Goal: Information Seeking & Learning: Learn about a topic

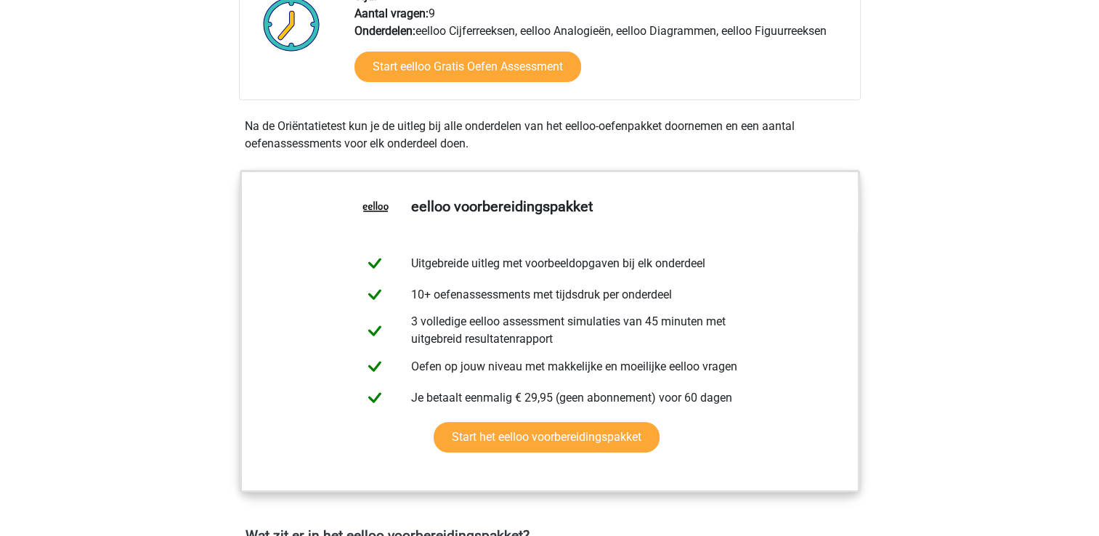
scroll to position [509, 0]
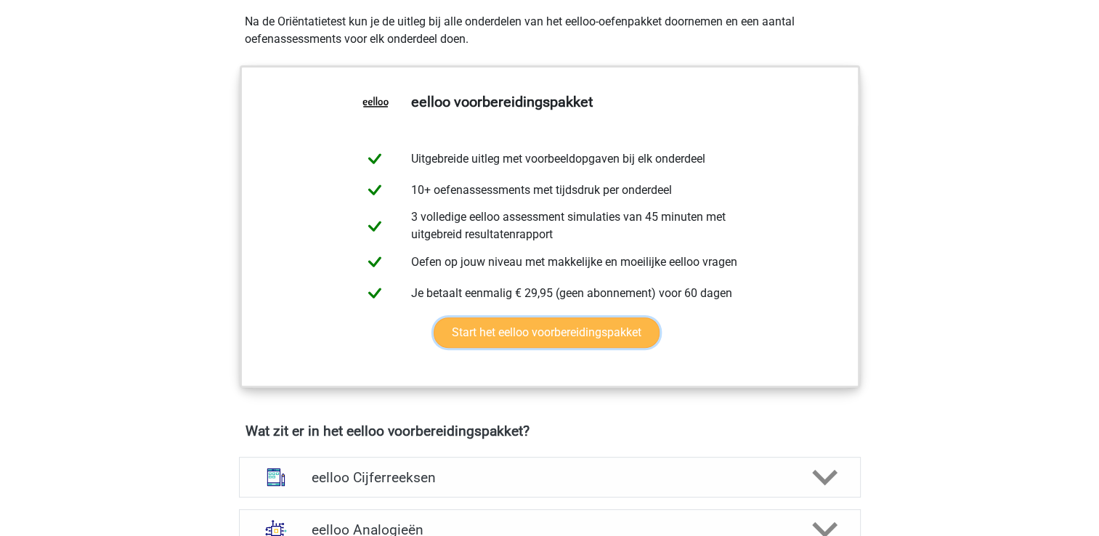
click at [567, 341] on link "Start het eelloo voorbereidingspakket" at bounding box center [547, 332] width 226 height 31
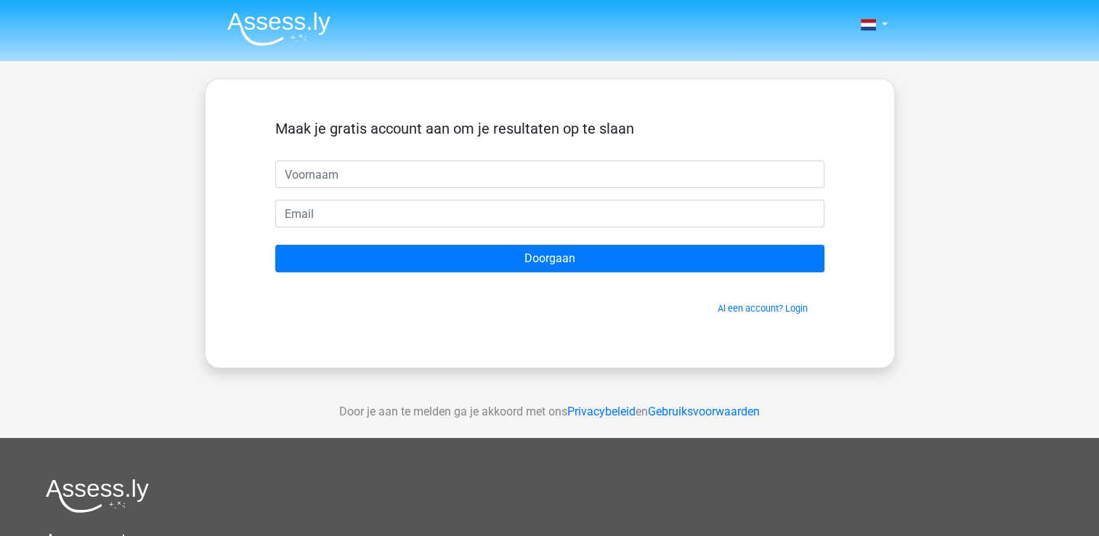
click at [325, 174] on input "text" at bounding box center [549, 175] width 549 height 28
click at [793, 309] on link "Al een account? Login" at bounding box center [763, 308] width 90 height 11
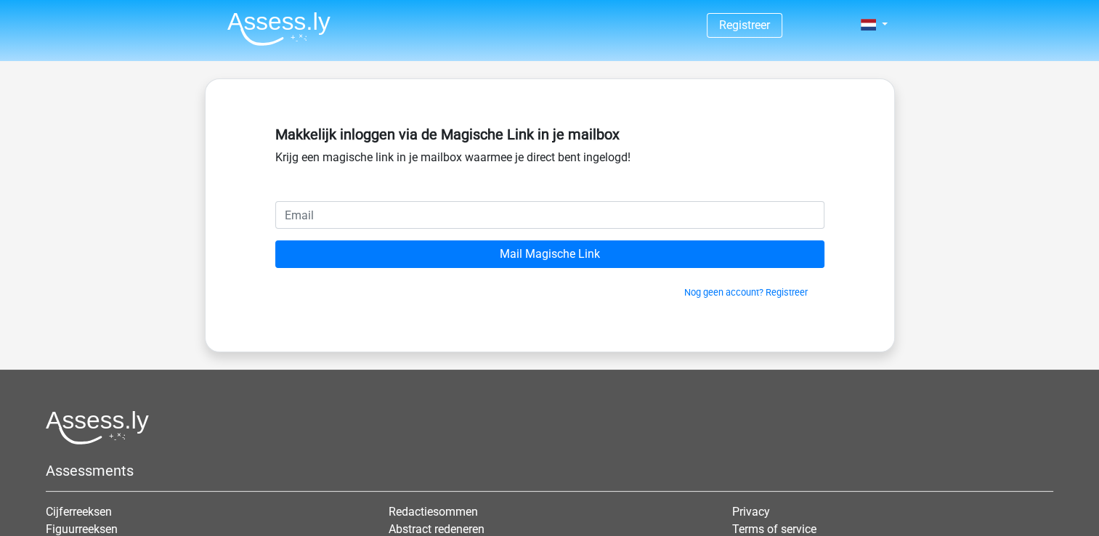
click at [375, 214] on input "email" at bounding box center [549, 215] width 549 height 28
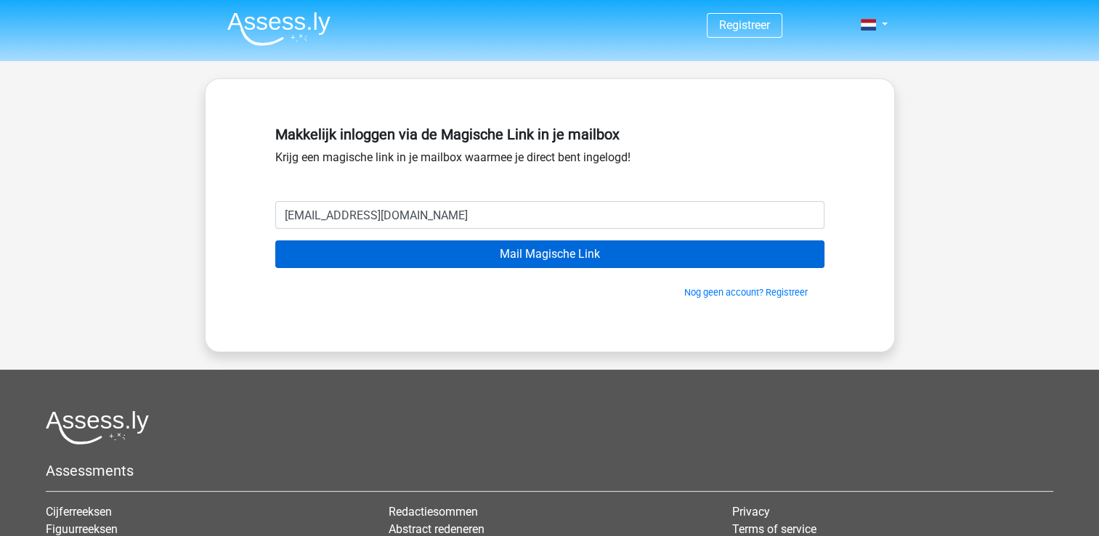
type input "[EMAIL_ADDRESS][DOMAIN_NAME]"
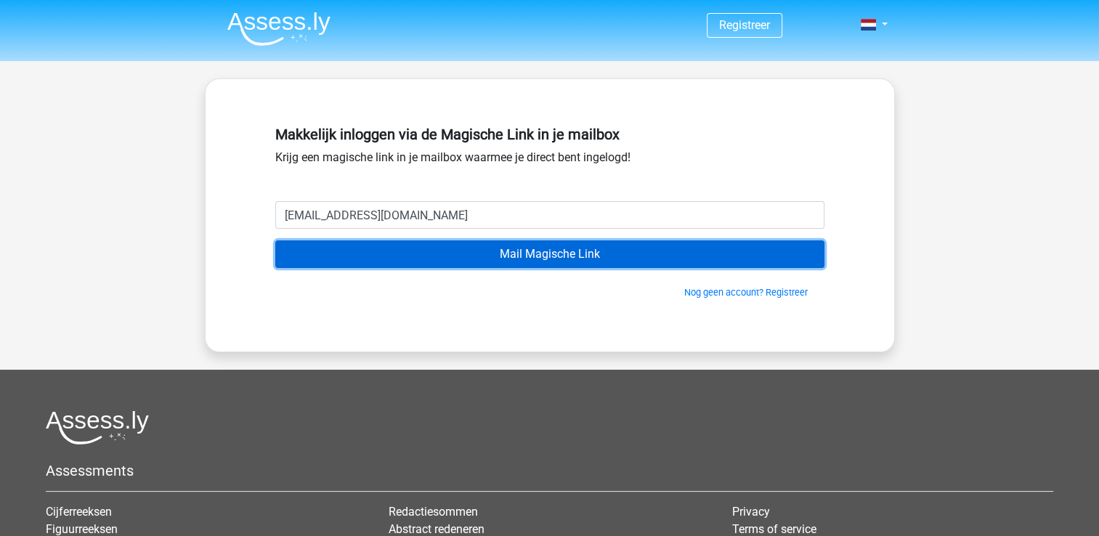
click at [543, 266] on input "Mail Magische Link" at bounding box center [549, 254] width 549 height 28
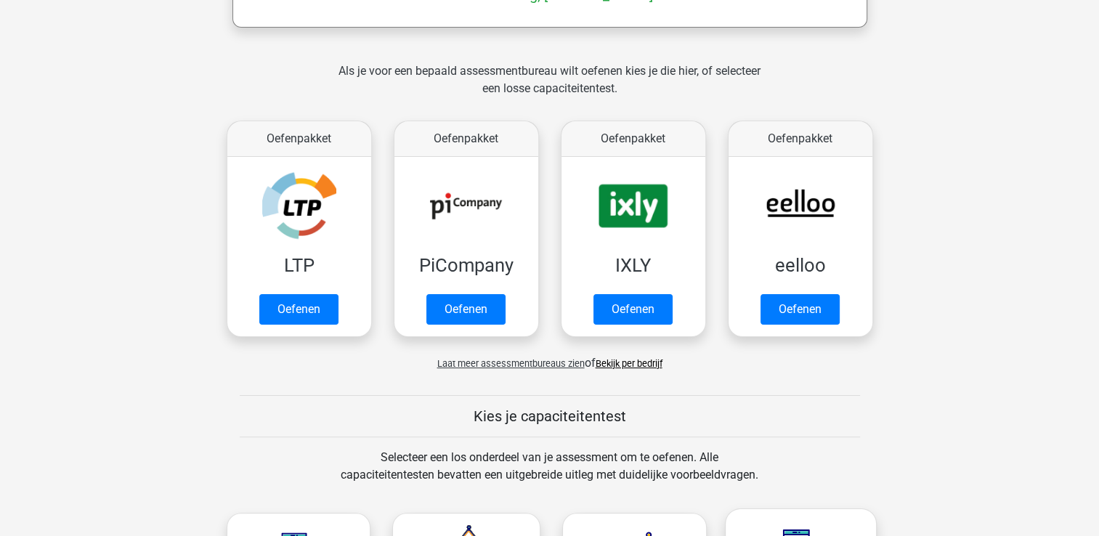
scroll to position [267, 0]
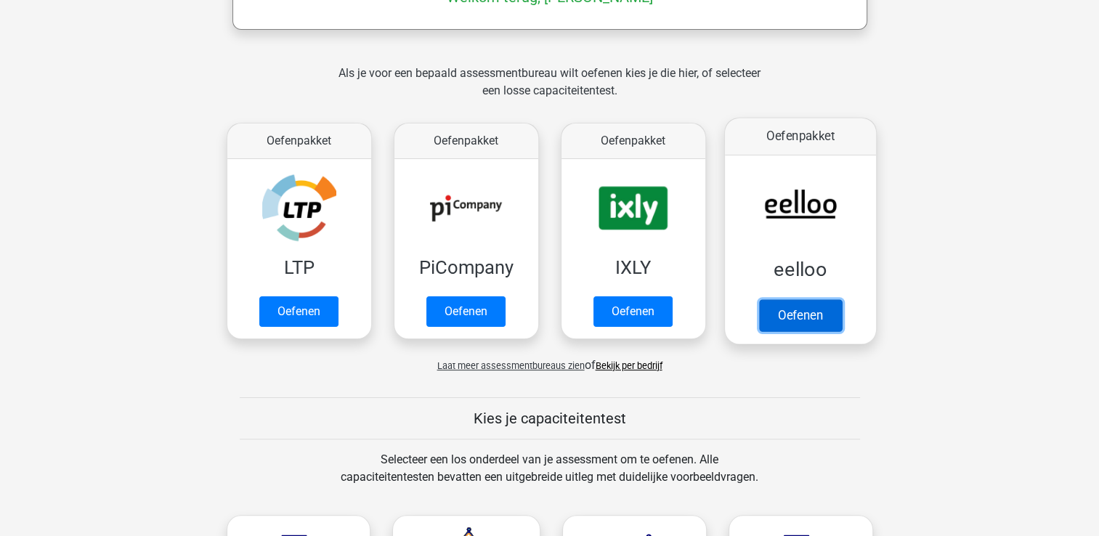
click at [803, 302] on link "Oefenen" at bounding box center [799, 315] width 83 height 32
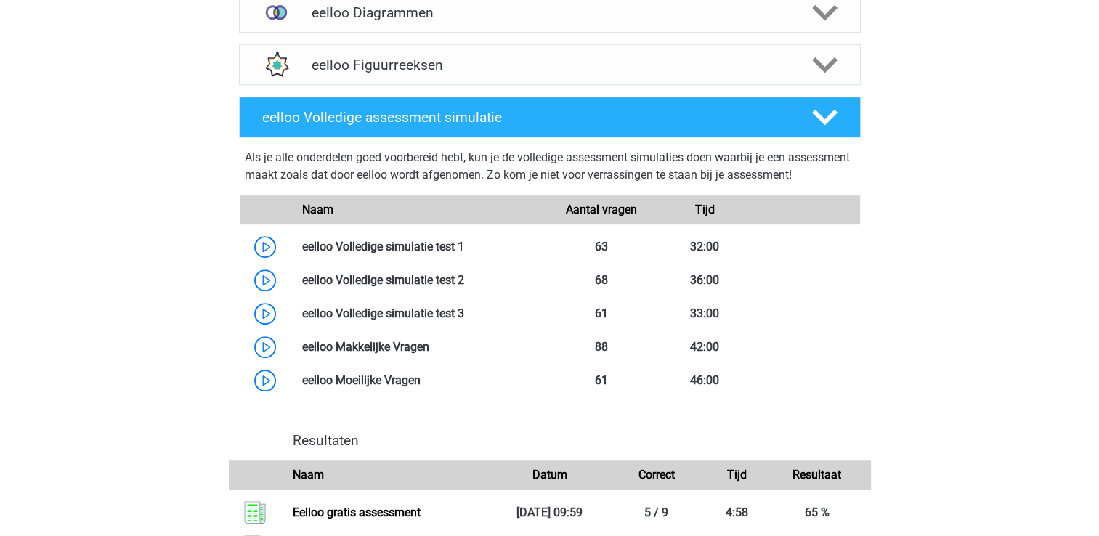
scroll to position [799, 0]
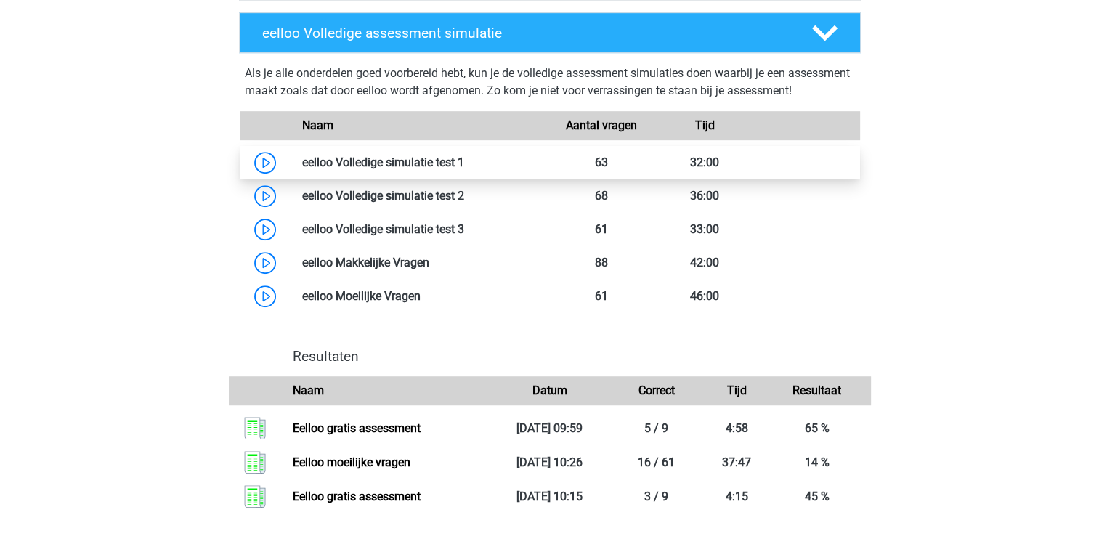
click at [464, 169] on link at bounding box center [464, 162] width 0 height 14
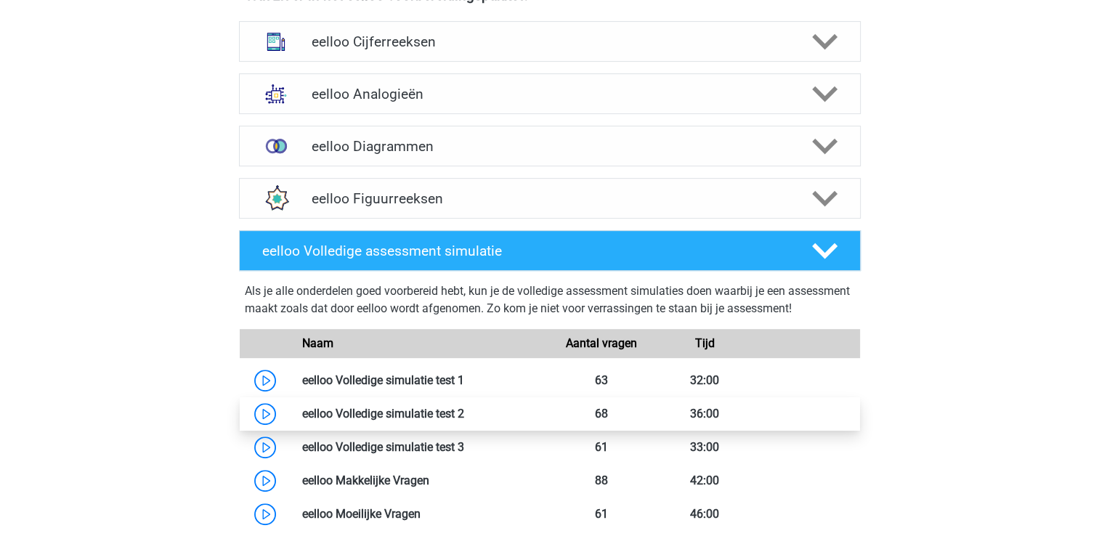
scroll to position [509, 0]
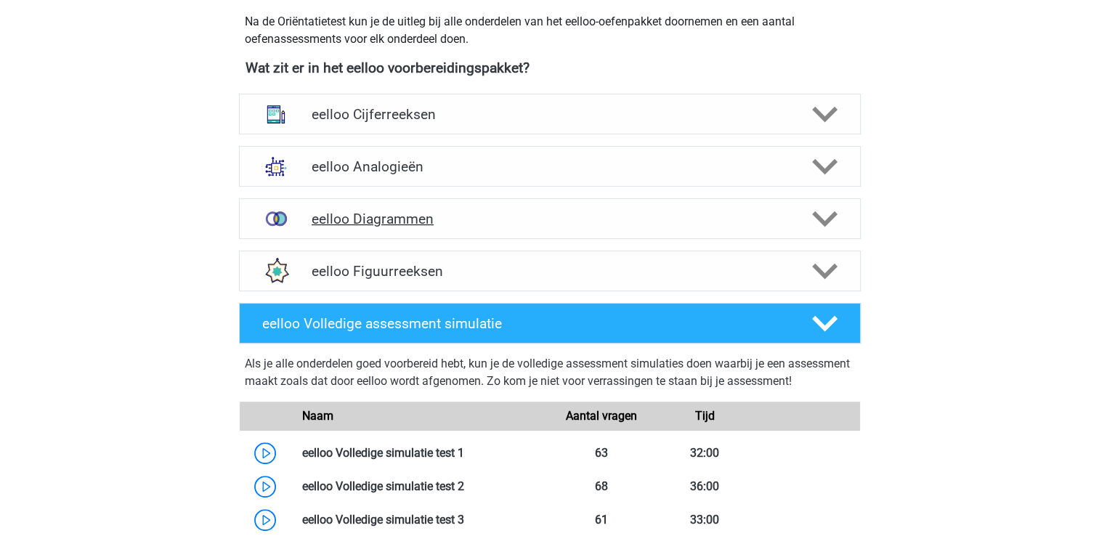
click at [823, 219] on polygon at bounding box center [824, 219] width 25 height 16
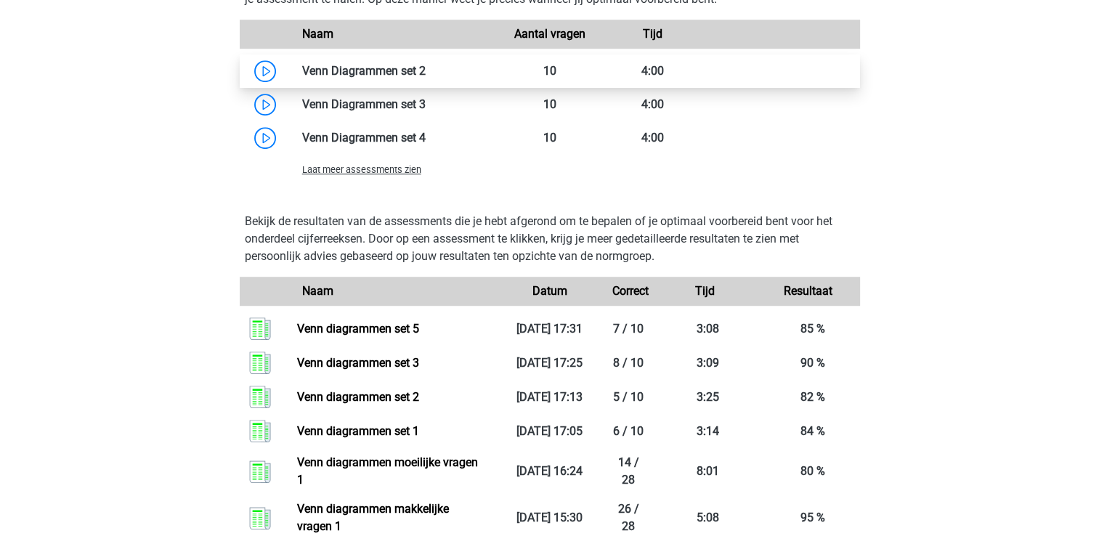
scroll to position [1017, 0]
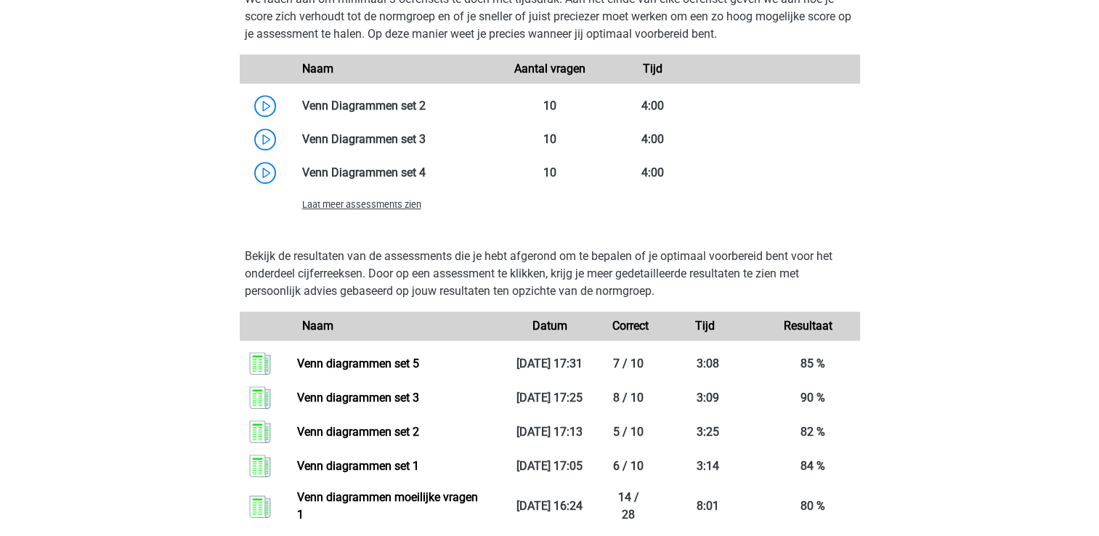
click at [352, 210] on span "Laat meer assessments zien" at bounding box center [361, 204] width 119 height 11
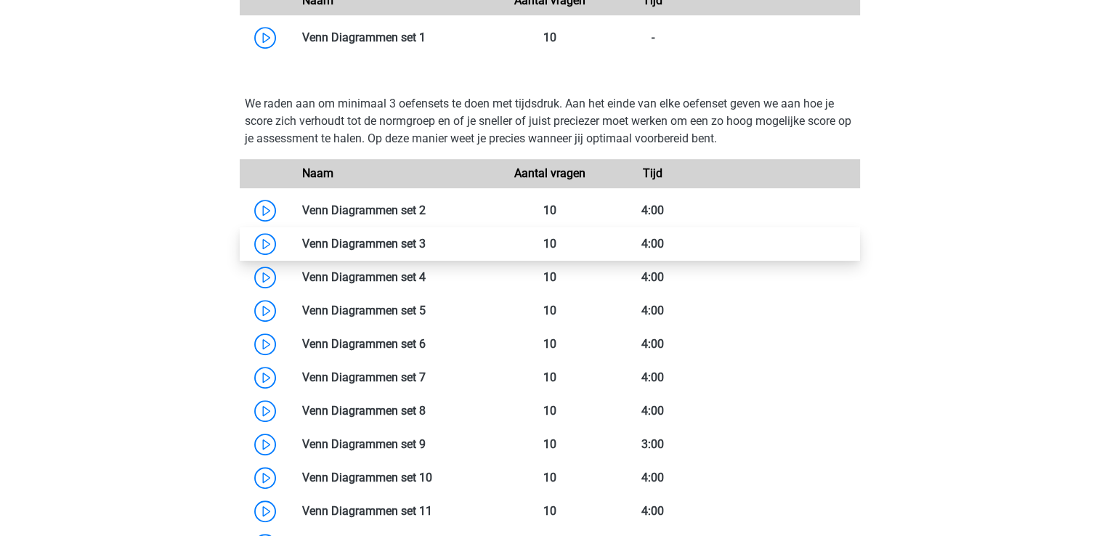
scroll to position [872, 0]
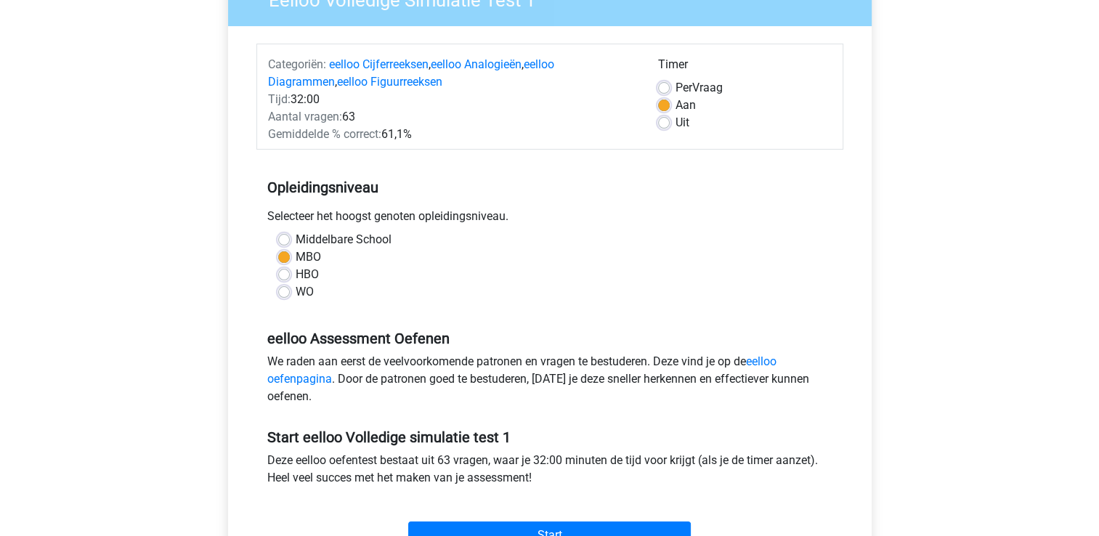
scroll to position [73, 0]
